Goal: Task Accomplishment & Management: Manage account settings

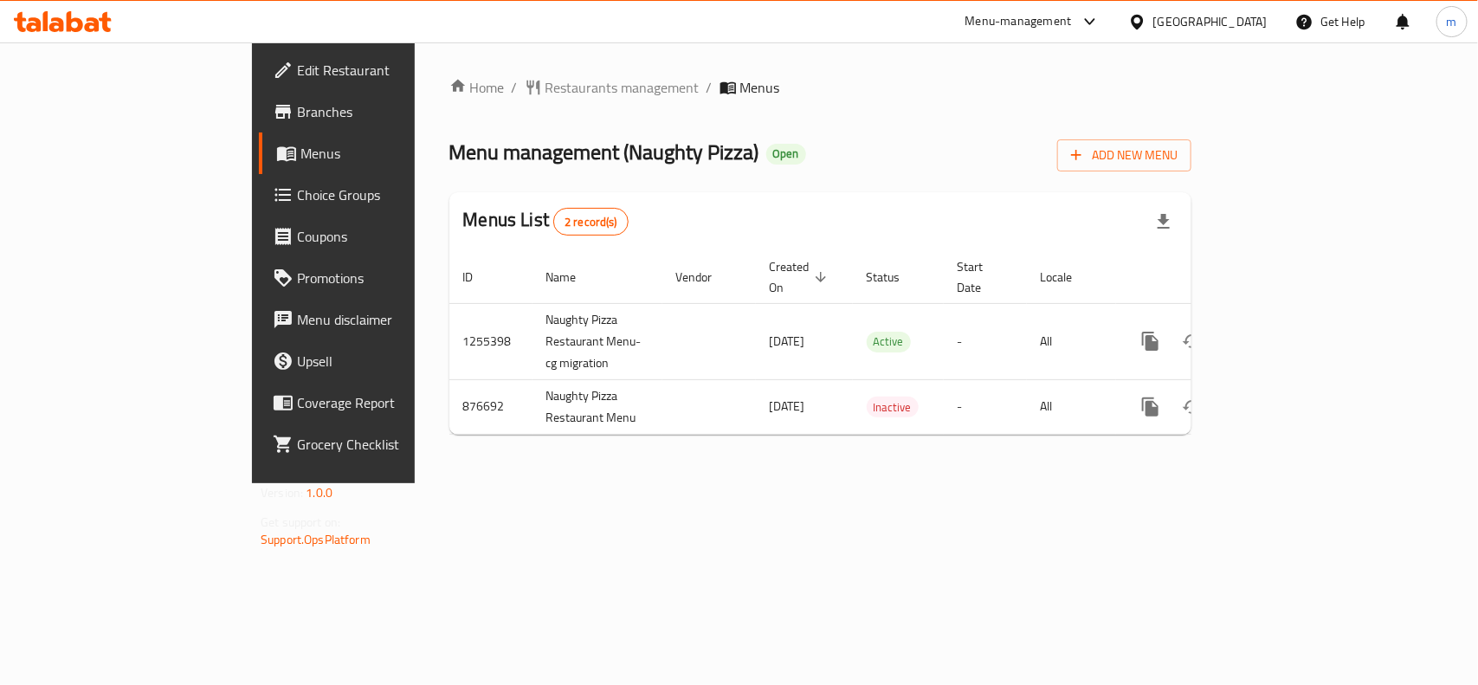
click at [59, 30] on icon at bounding box center [56, 24] width 15 height 15
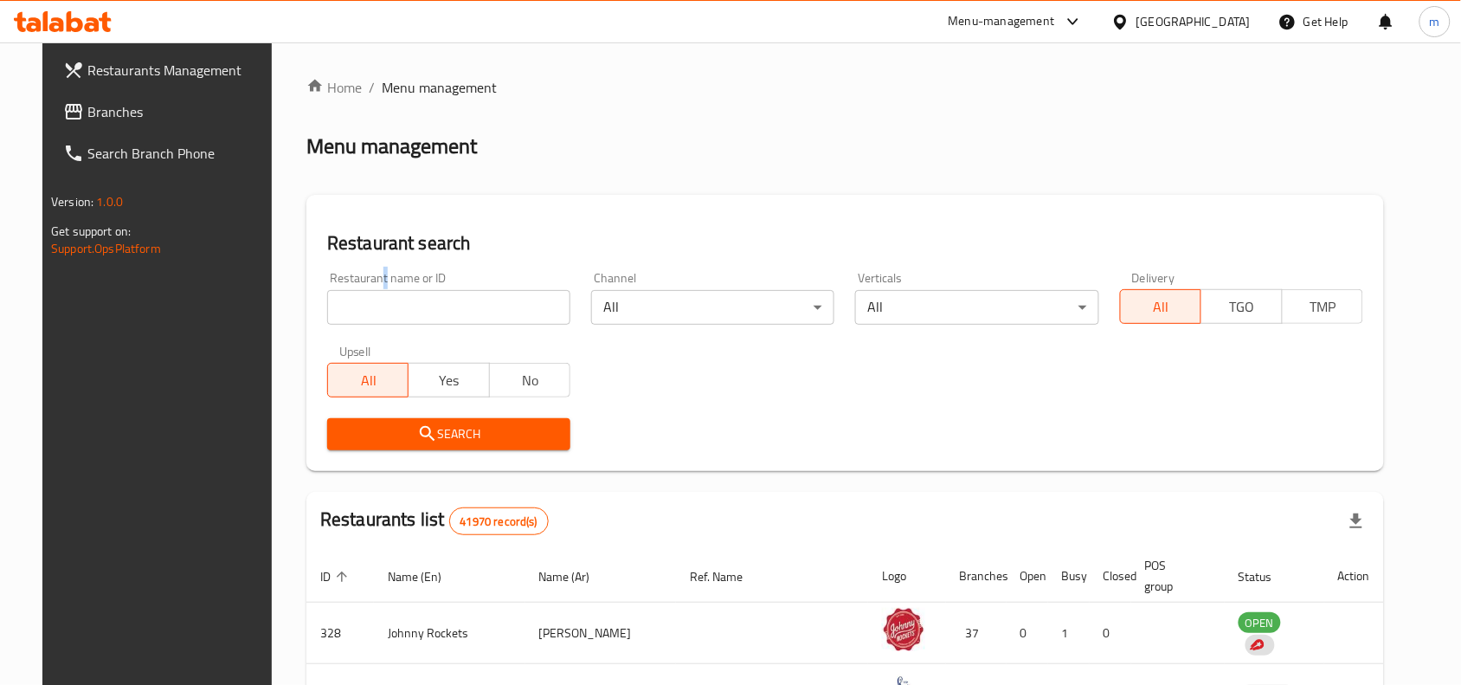
click at [356, 281] on div "Restaurant name or ID Restaurant name or ID" at bounding box center [448, 298] width 243 height 53
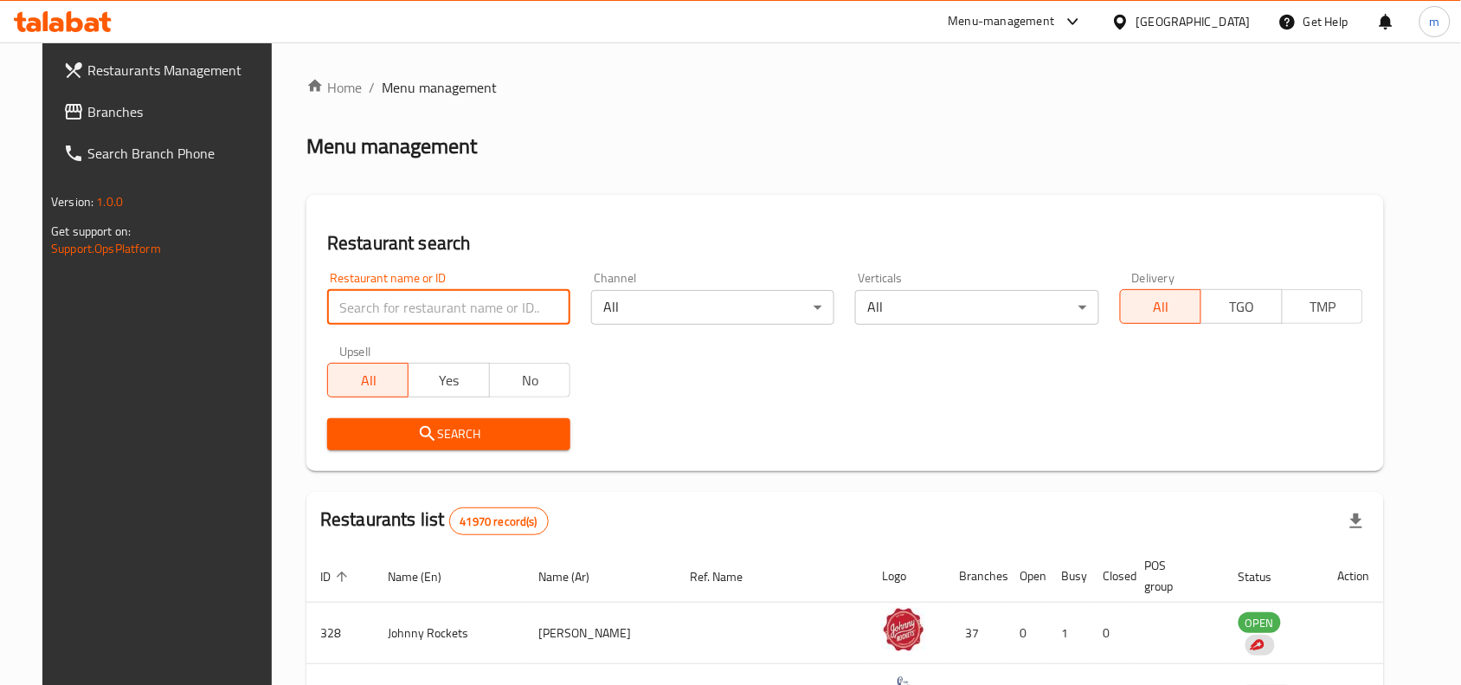
click at [342, 306] on input "search" at bounding box center [448, 307] width 243 height 35
paste input "657502"
type input "657502"
click button "Search" at bounding box center [448, 434] width 243 height 32
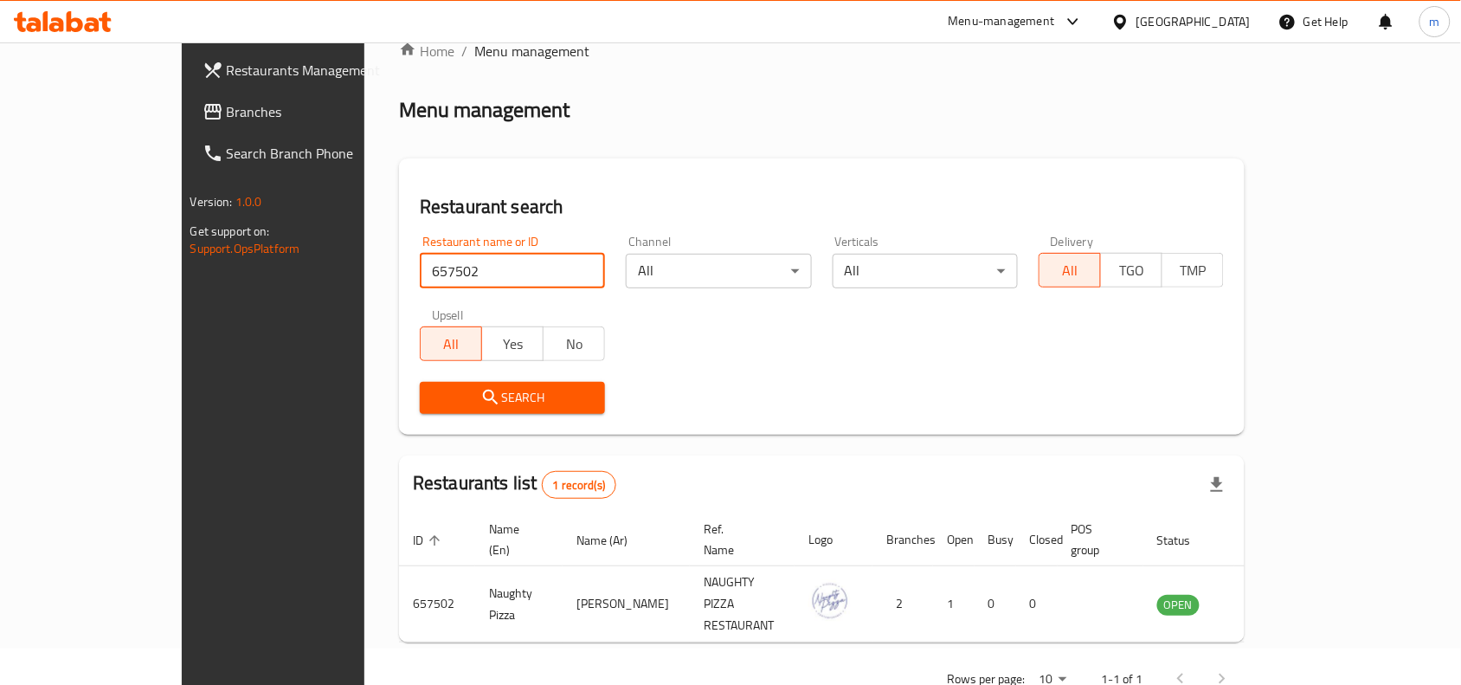
scroll to position [54, 0]
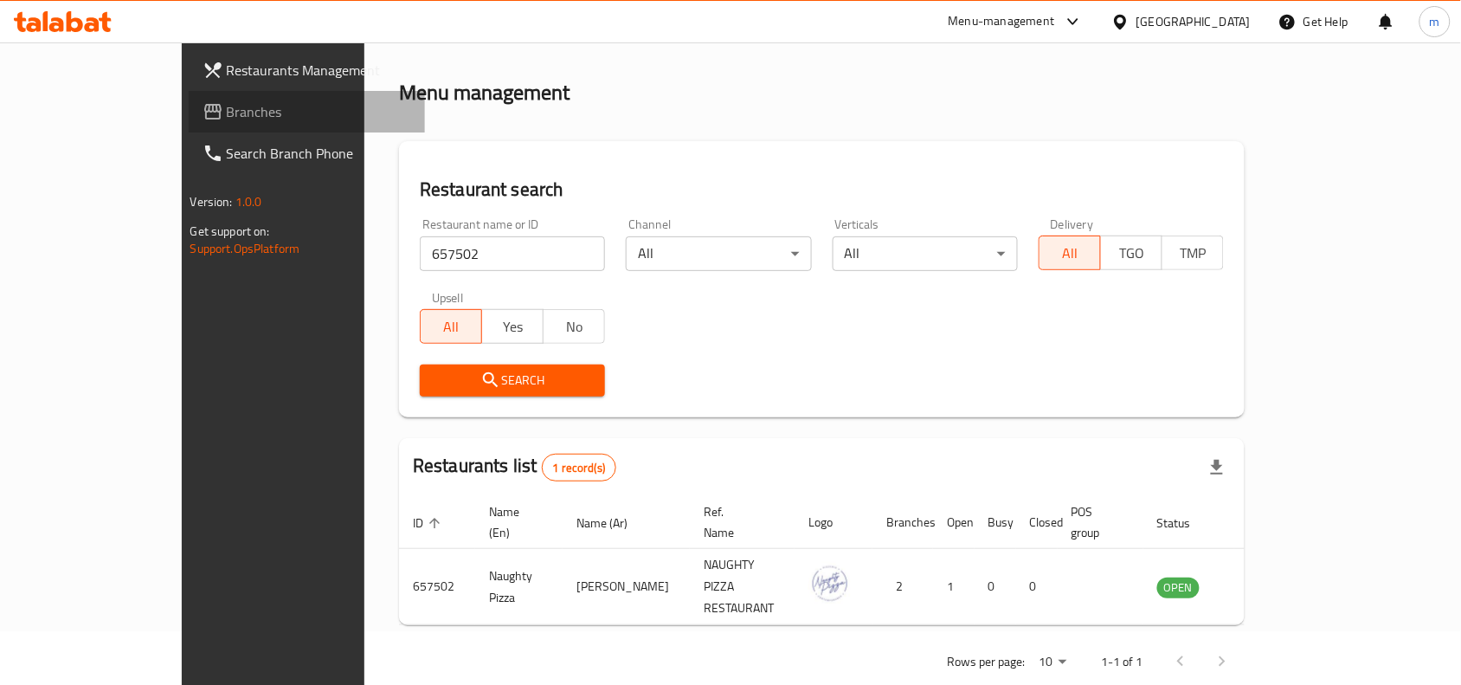
click at [227, 117] on span "Branches" at bounding box center [319, 111] width 185 height 21
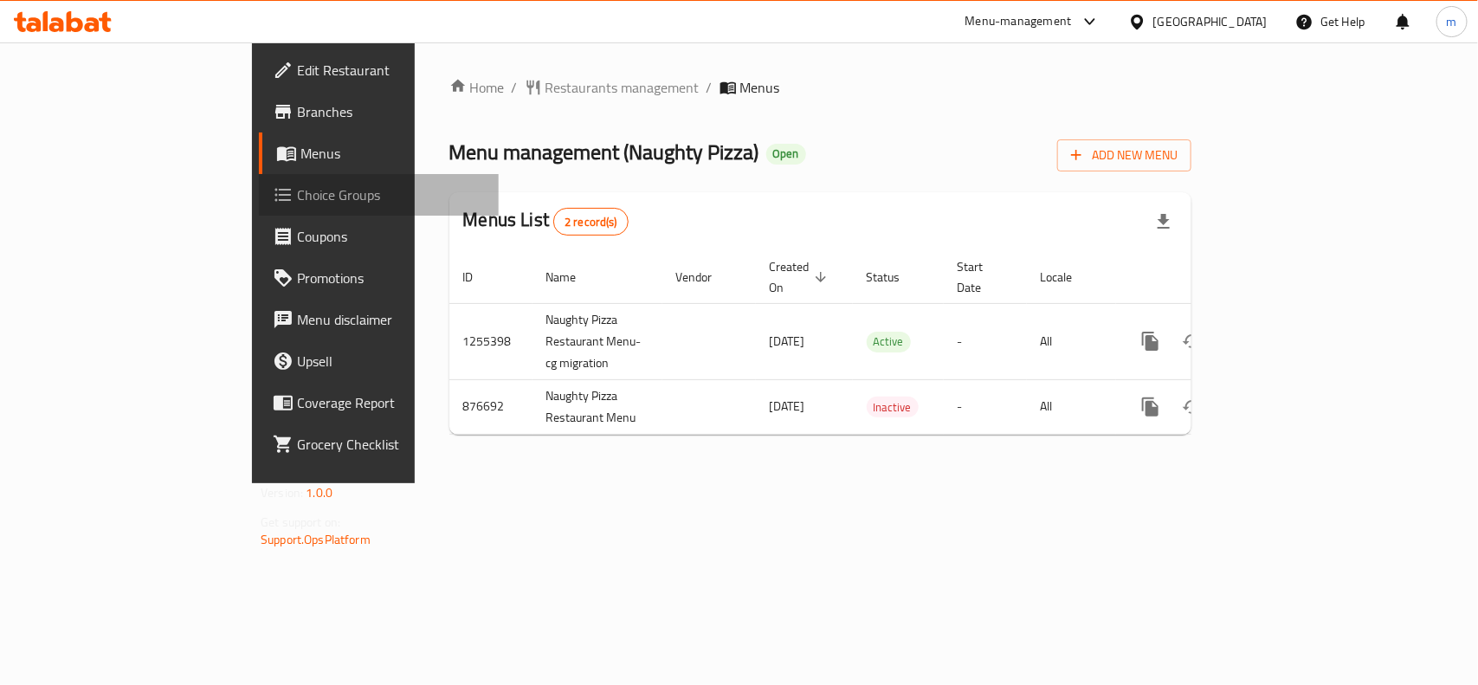
click at [297, 192] on span "Choice Groups" at bounding box center [391, 194] width 188 height 21
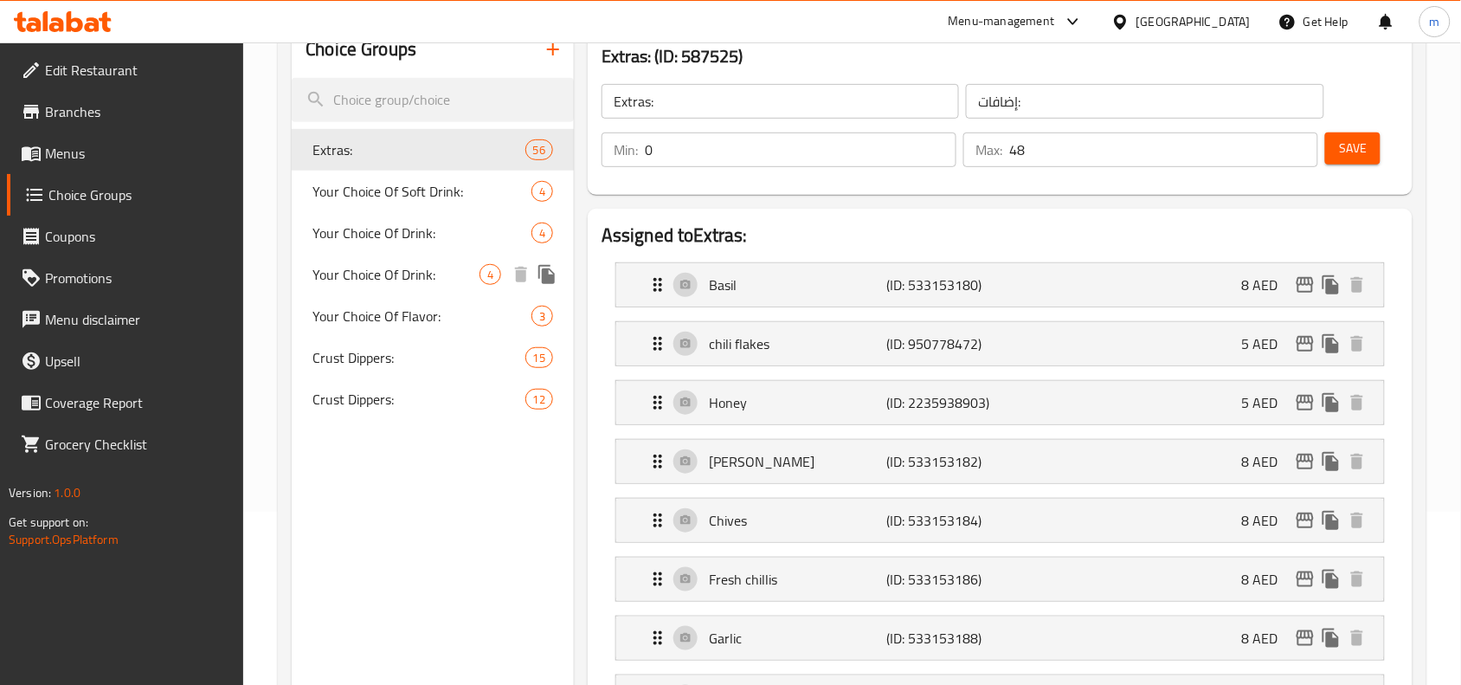
scroll to position [135, 0]
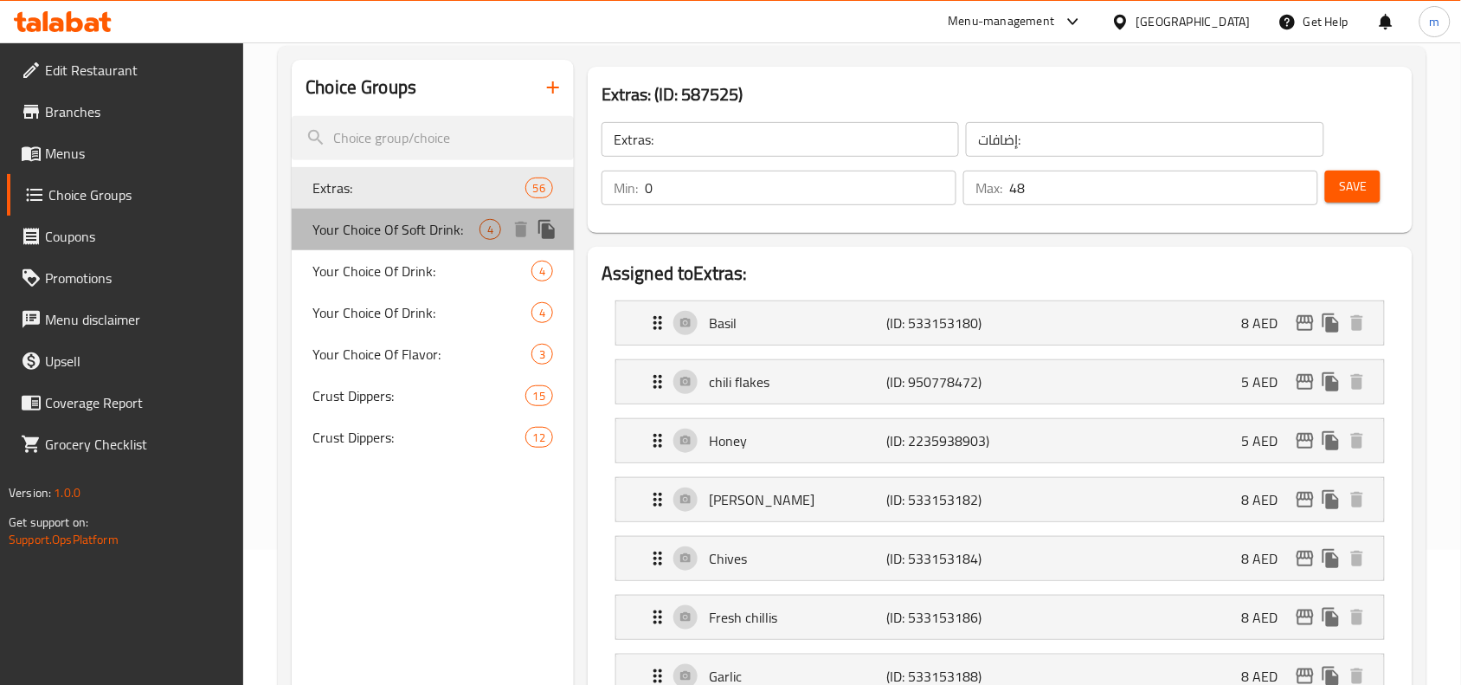
click at [422, 234] on span "Your Choice Of Soft Drink:" at bounding box center [395, 229] width 167 height 21
type input "Your Choice Of Soft Drink:"
type input "إختيارك من المشروب الغازي:"
type input "1"
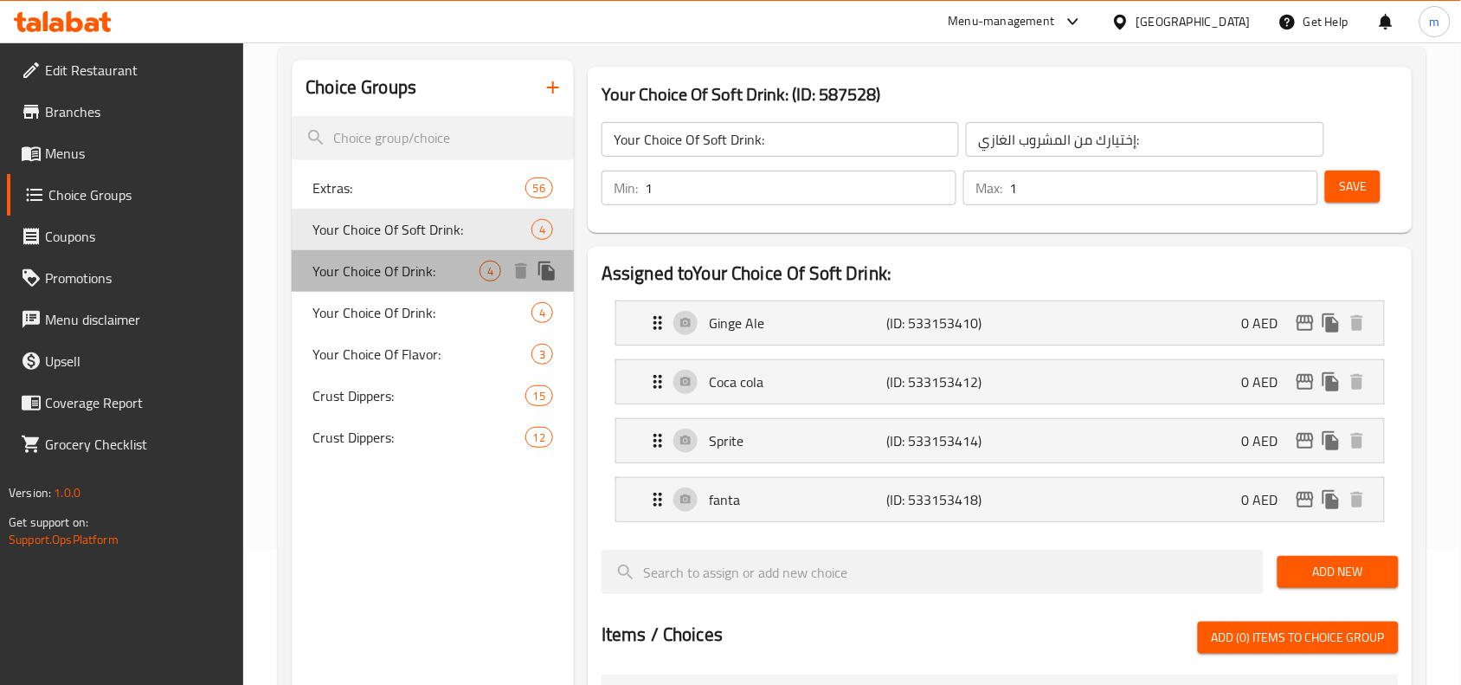
click at [409, 268] on span "Your Choice Of Drink:" at bounding box center [395, 271] width 167 height 21
type input "Your Choice Of Drink:"
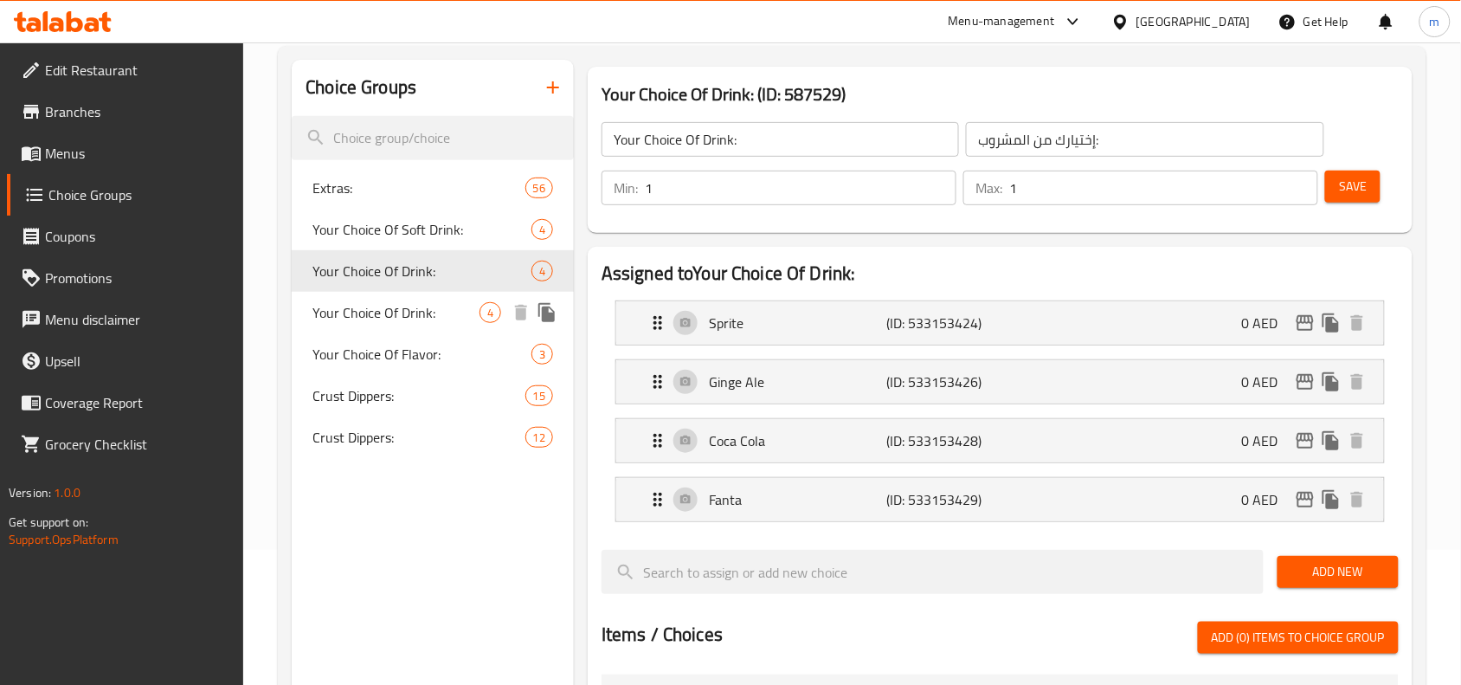
click at [401, 312] on span "Your Choice Of Drink:" at bounding box center [395, 312] width 167 height 21
type input "اختيارك من مشروب :"
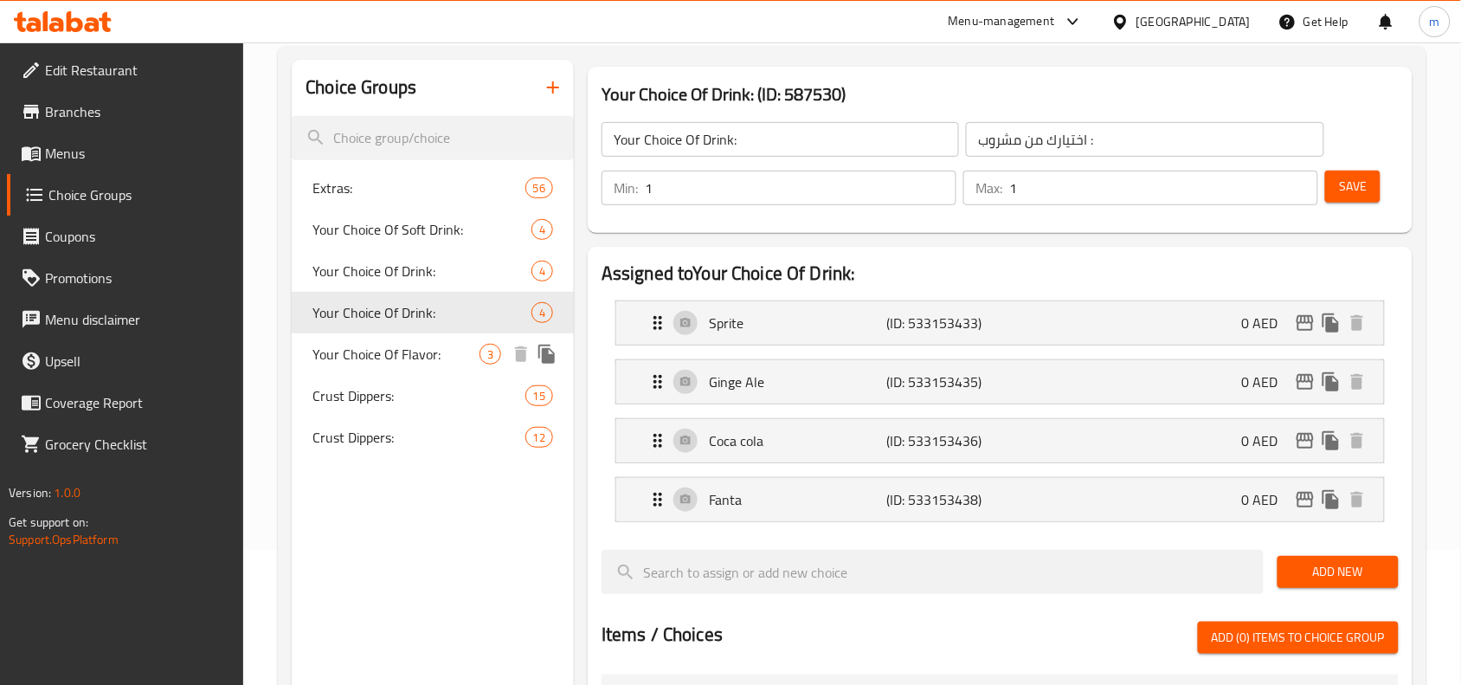
click at [390, 347] on span "Your Choice Of Flavor:" at bounding box center [395, 354] width 167 height 21
type input "Your Choice Of Flavor:"
type input "اختيارك من النكهة:"
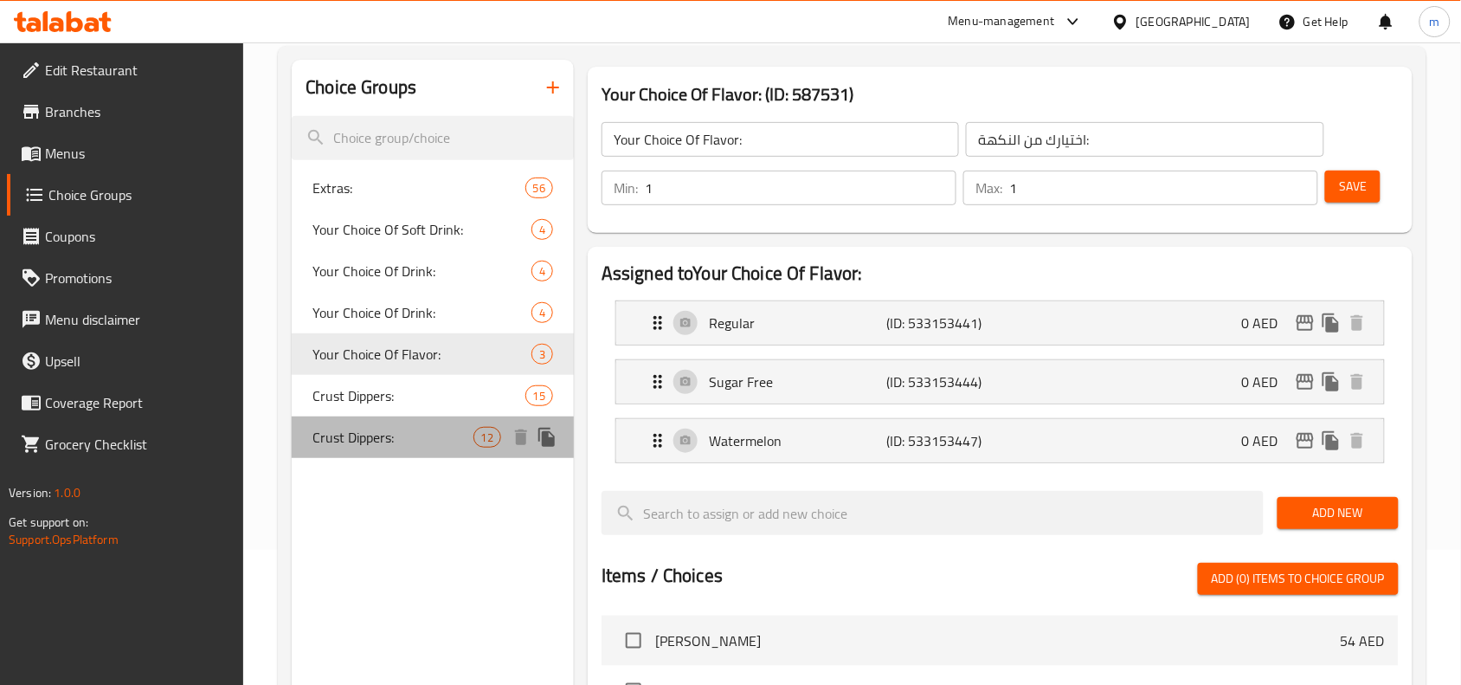
click at [335, 433] on span "Crust Dippers:" at bounding box center [392, 437] width 160 height 21
type input "Crust Dippers:"
type input "صوص للأطراف:"
type input "0"
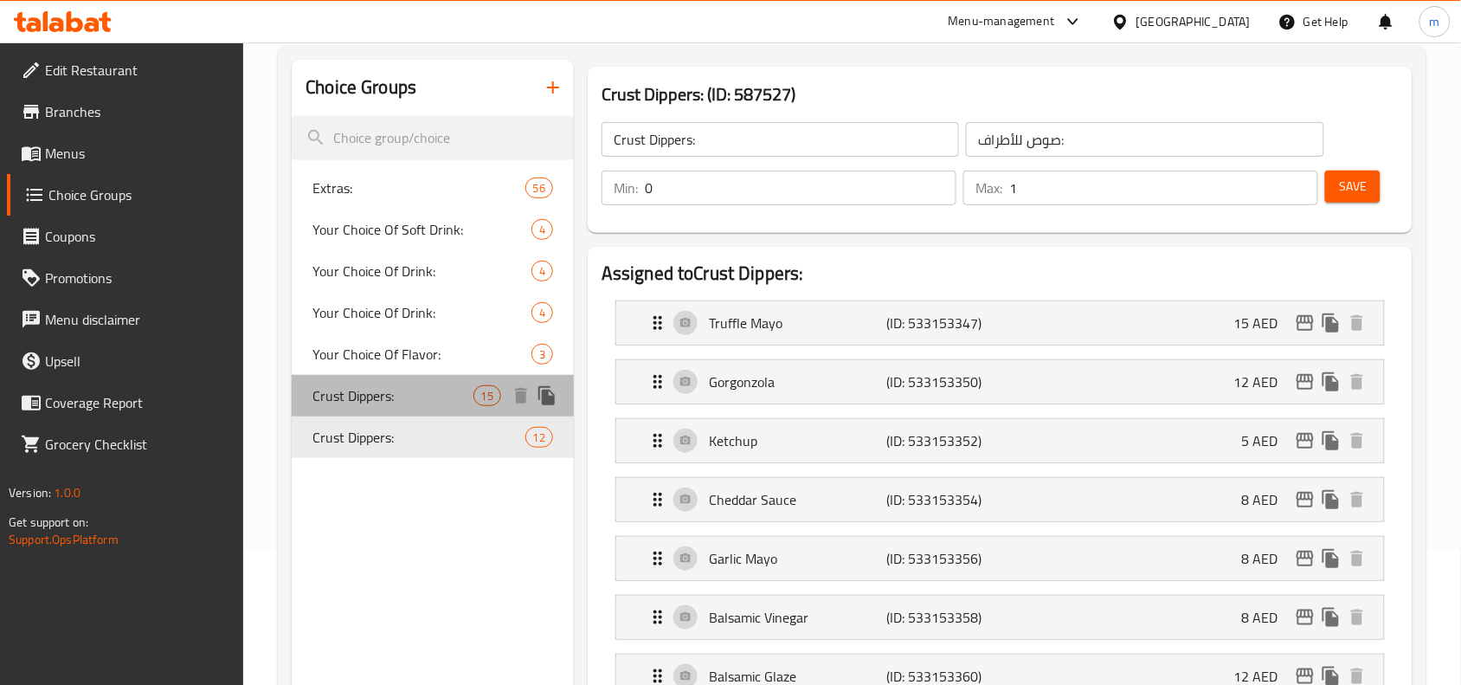
click at [357, 408] on div "Crust Dippers: 15" at bounding box center [433, 396] width 282 height 42
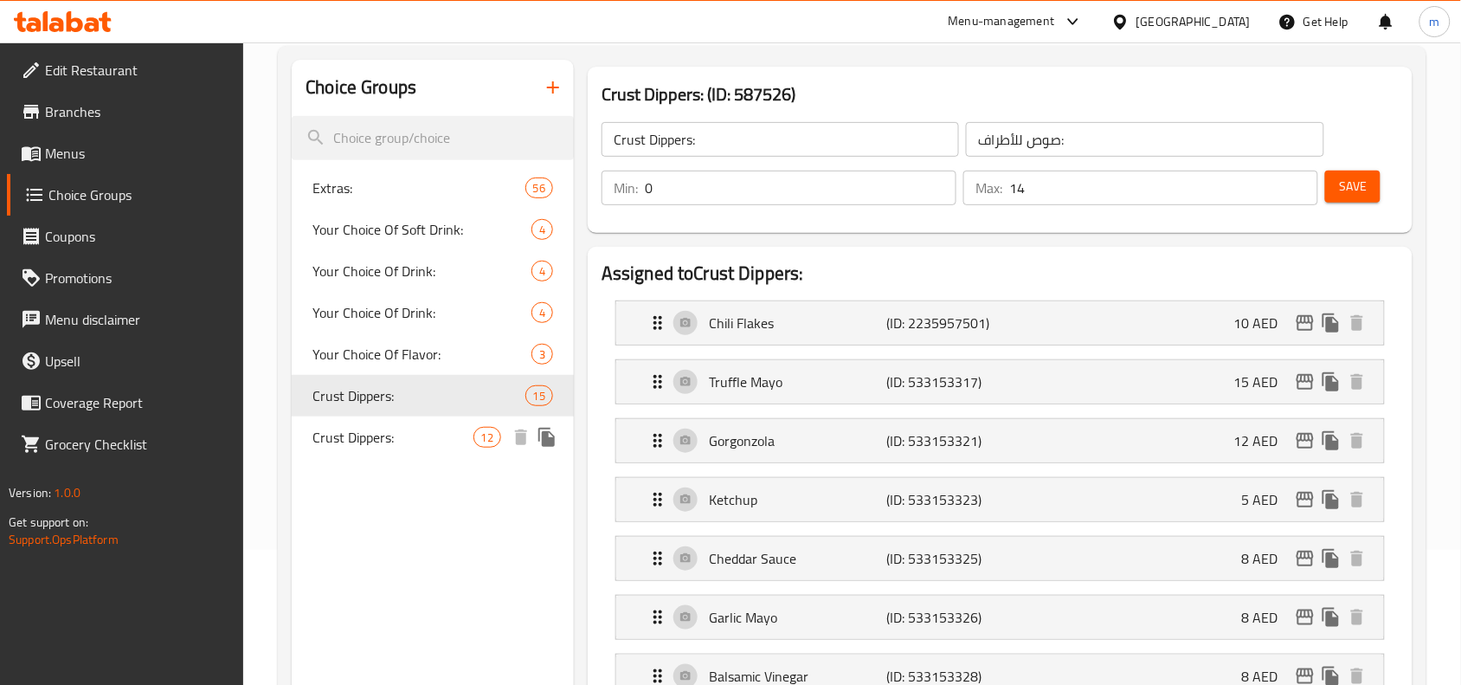
click at [372, 427] on span "Crust Dippers:" at bounding box center [392, 437] width 160 height 21
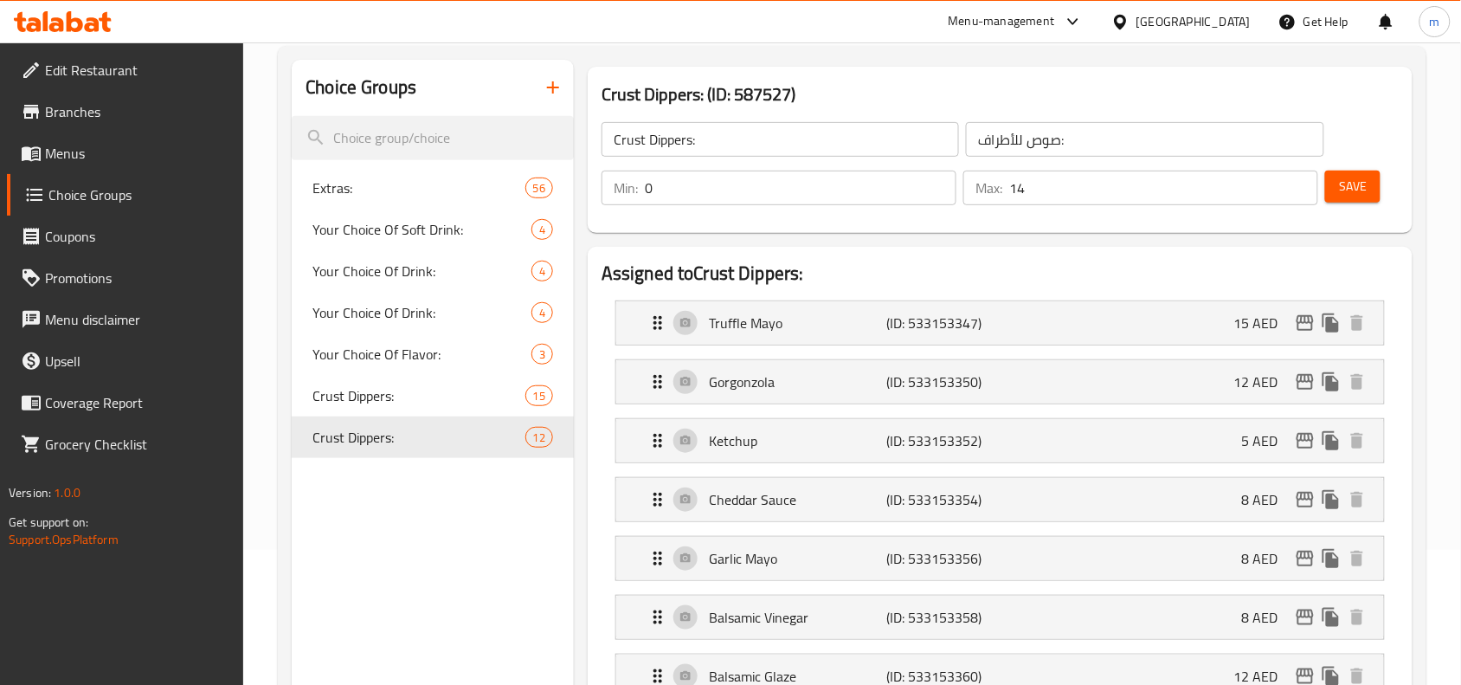
type input "1"
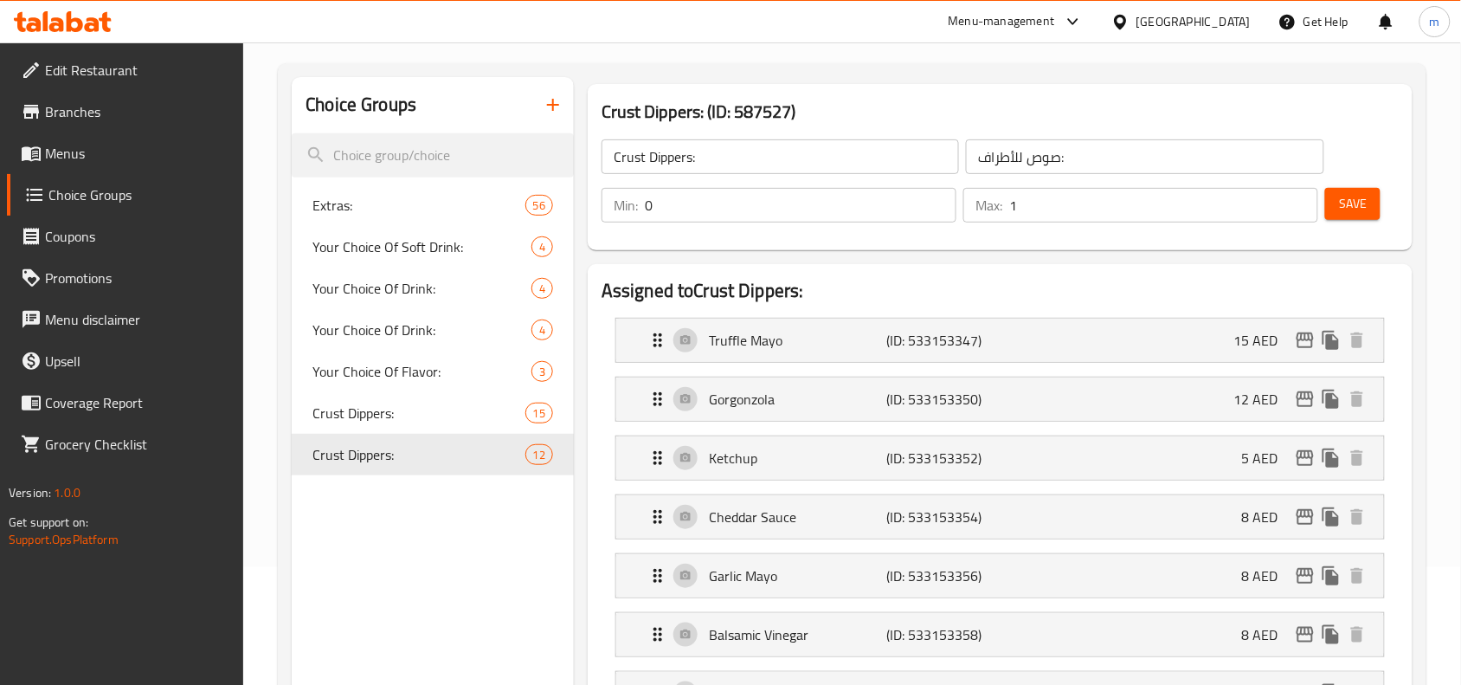
scroll to position [108, 0]
